Goal: Task Accomplishment & Management: Manage account settings

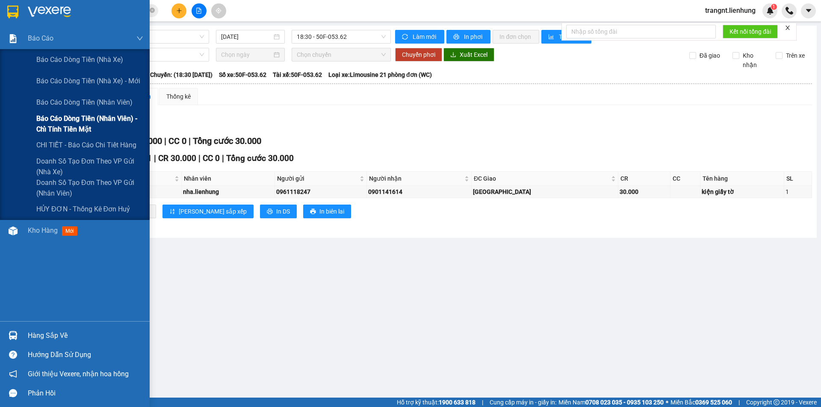
click at [74, 122] on span "Báo cáo dòng tiền (nhân viên) - chỉ tính tiền mặt" at bounding box center [89, 123] width 107 height 21
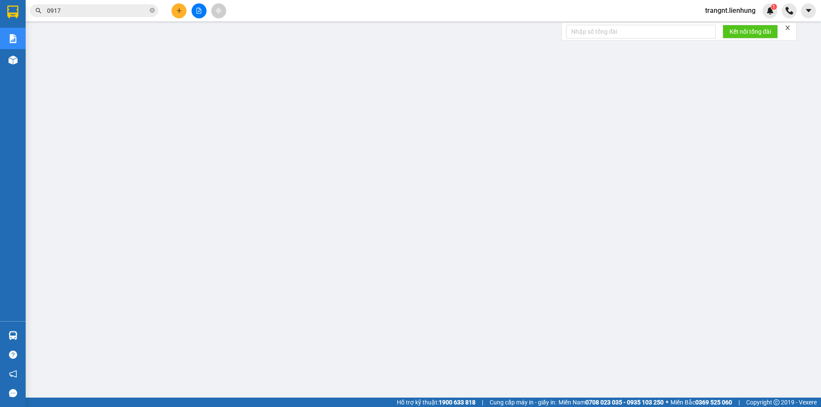
click at [725, 12] on span "trangnt.lienhung" at bounding box center [730, 10] width 64 height 11
click at [725, 24] on span "Đăng xuất" at bounding box center [733, 26] width 47 height 9
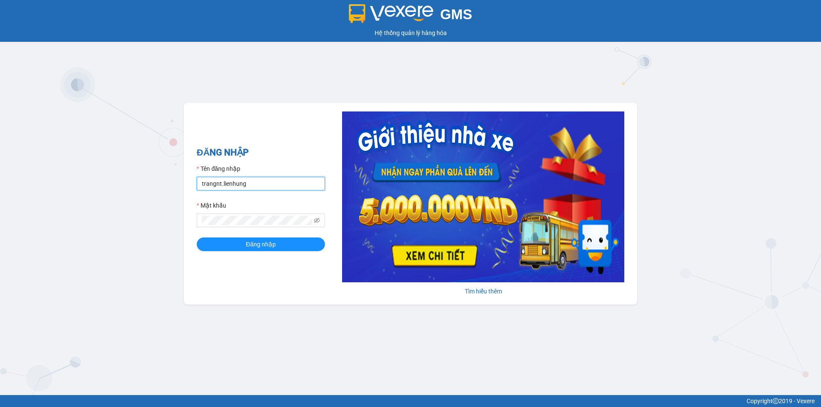
drag, startPoint x: 248, startPoint y: 187, endPoint x: 133, endPoint y: 191, distance: 114.6
click at [133, 191] on div "GMS Hệ thống quản lý hàng hóa ĐĂNG NHẬP Tên đăng nhập trangnt.lienhung Mật khẩu…" at bounding box center [410, 197] width 821 height 395
type input "nha.lienhung"
click at [184, 222] on div "ĐĂNG NHẬP Tên đăng nhập nha.lienhung Mật khẩu Đăng nhập Tìm hiểu thêm" at bounding box center [410, 204] width 453 height 202
click at [197, 238] on button "Đăng nhập" at bounding box center [261, 245] width 128 height 14
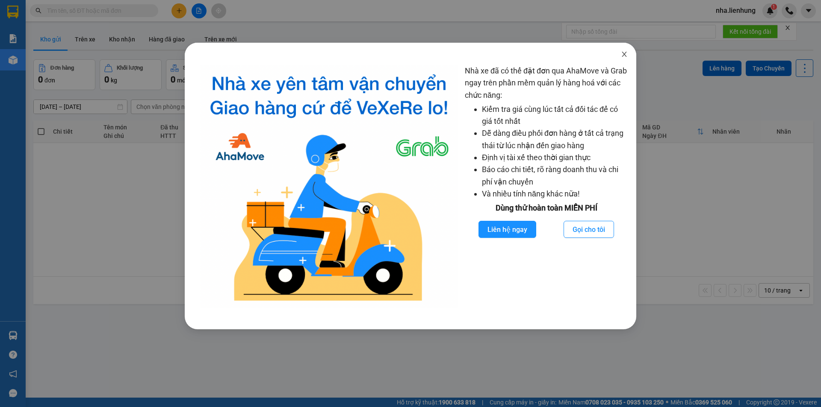
click at [625, 56] on icon "close" at bounding box center [624, 54] width 5 height 5
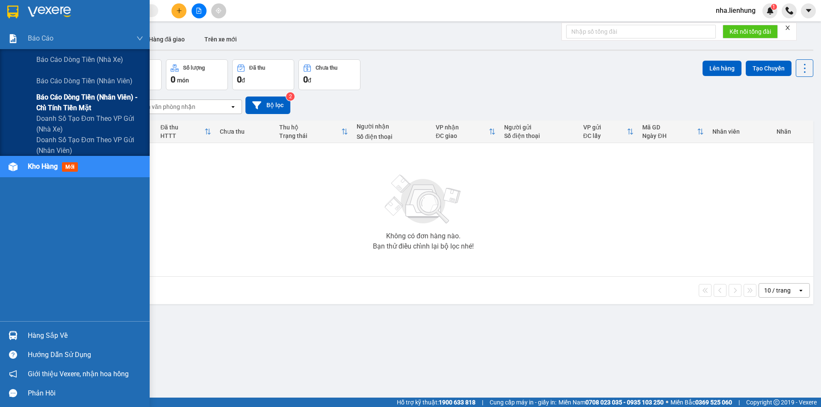
click at [71, 97] on span "Báo cáo dòng tiền (nhân viên) - chỉ tính tiền mặt" at bounding box center [89, 102] width 107 height 21
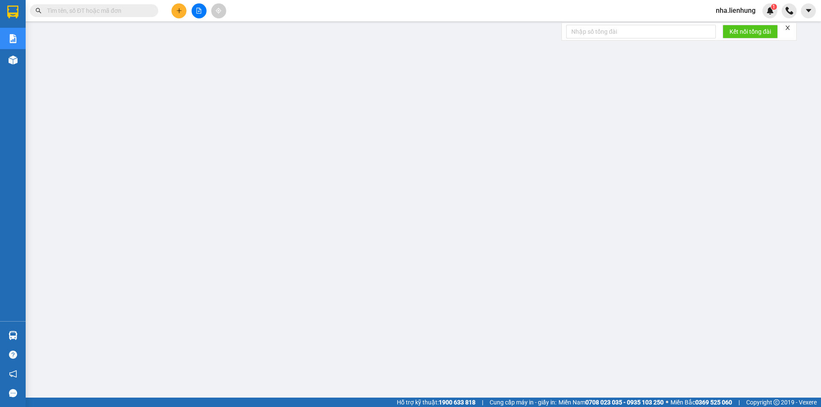
click at [121, 9] on input "text" at bounding box center [97, 10] width 101 height 9
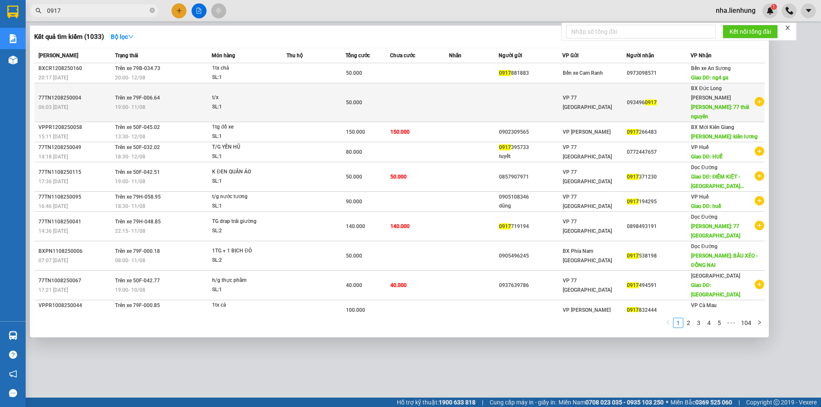
type input "0917"
click at [378, 98] on div "50.000" at bounding box center [368, 102] width 44 height 9
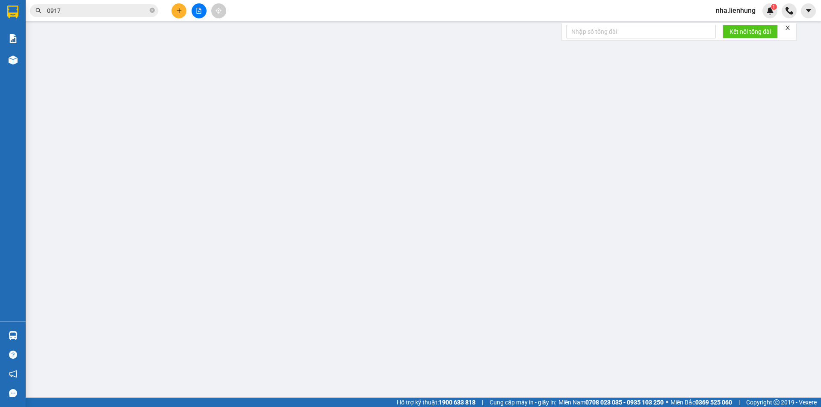
type input "0934960917"
type input "77 [GEOGRAPHIC_DATA]"
type input "50.000"
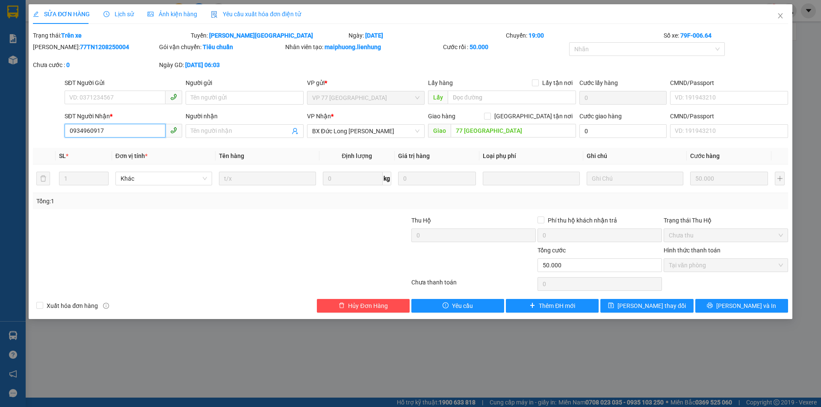
drag, startPoint x: 53, startPoint y: 131, endPoint x: 23, endPoint y: 130, distance: 30.8
click at [23, 130] on div "SỬA ĐƠN HÀNG Lịch sử Ảnh kiện hàng Yêu cầu xuất hóa đơn điện tử Total Paid Fee …" at bounding box center [410, 203] width 821 height 407
click at [362, 309] on span "Hủy Đơn Hàng" at bounding box center [367, 305] width 39 height 9
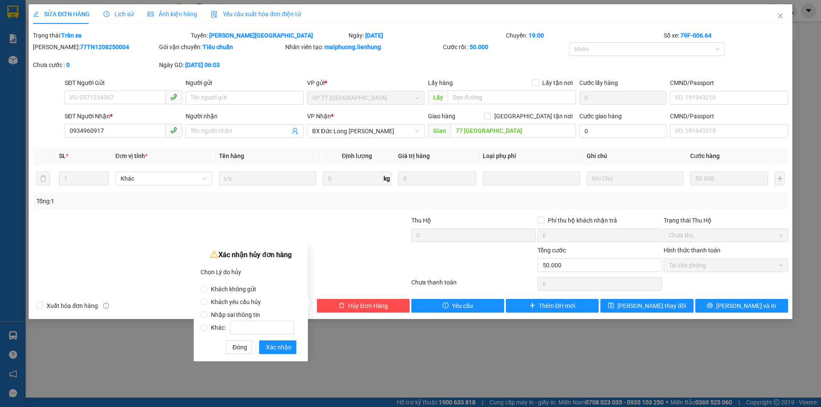
click at [208, 303] on span "Khách yêu cầu hủy" at bounding box center [235, 302] width 57 height 7
click at [207, 303] on input "Khách yêu cầu hủy" at bounding box center [203, 302] width 7 height 7
radio input "true"
click at [282, 345] on span "Xác nhận" at bounding box center [279, 347] width 26 height 9
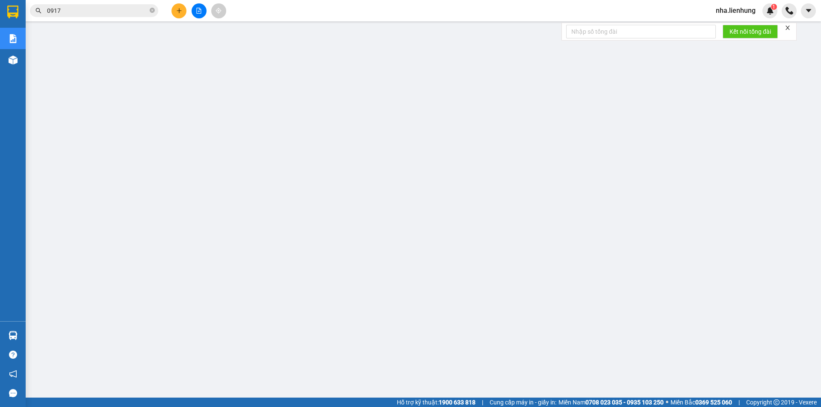
scroll to position [17, 0]
click at [750, 10] on span "nha.lienhung" at bounding box center [735, 10] width 53 height 11
click at [737, 27] on span "Đăng xuất" at bounding box center [740, 26] width 36 height 9
